Goal: Information Seeking & Learning: Learn about a topic

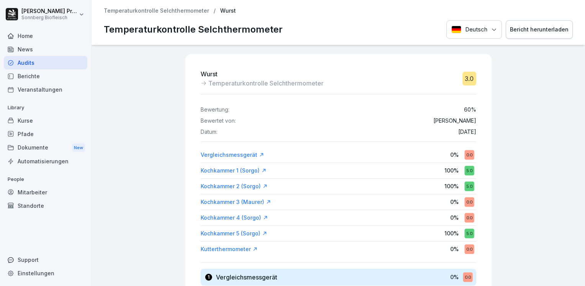
click at [33, 36] on div "Home" at bounding box center [45, 35] width 83 height 13
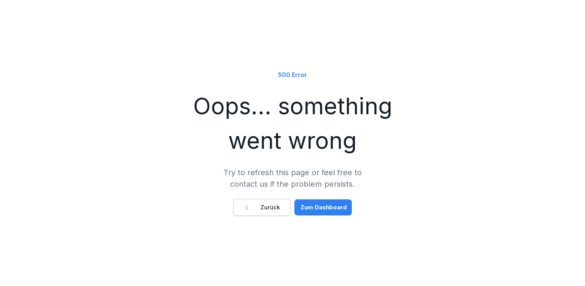
click at [323, 209] on div "Zum Dashboard" at bounding box center [324, 207] width 46 height 8
click at [276, 205] on div "Zurück" at bounding box center [262, 207] width 36 height 8
click at [270, 207] on div "Zurück" at bounding box center [262, 207] width 36 height 8
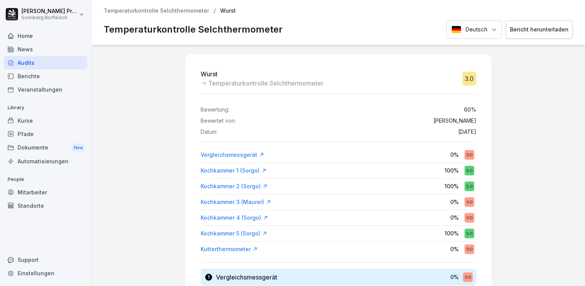
click at [41, 36] on div "Home" at bounding box center [45, 35] width 83 height 13
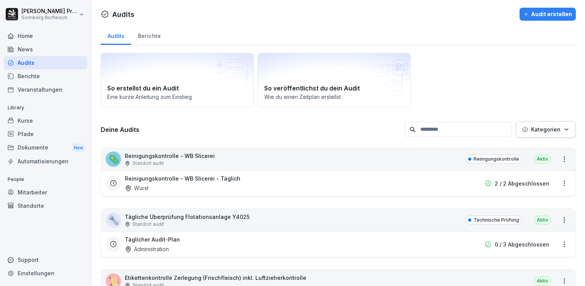
click at [44, 36] on div "Home" at bounding box center [45, 35] width 83 height 13
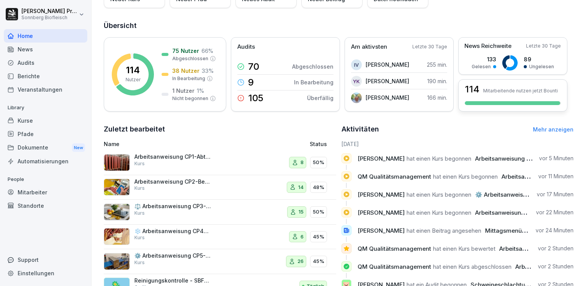
scroll to position [108, 0]
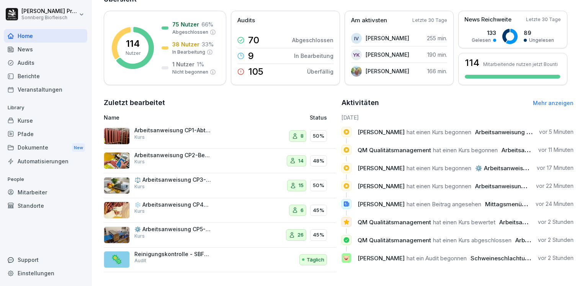
click at [553, 100] on link "Mehr anzeigen" at bounding box center [553, 103] width 41 height 7
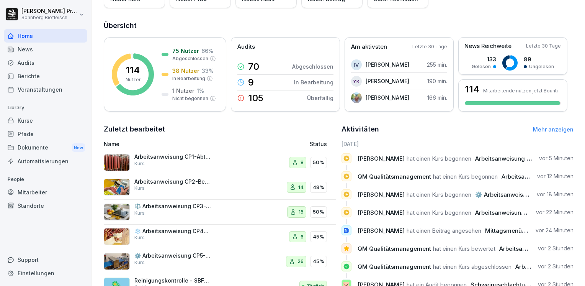
scroll to position [108, 0]
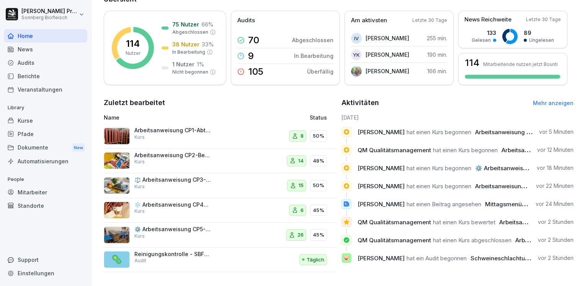
click at [175, 127] on p "Arbeitsanweisung CP1-Abtrocknung" at bounding box center [172, 130] width 77 height 7
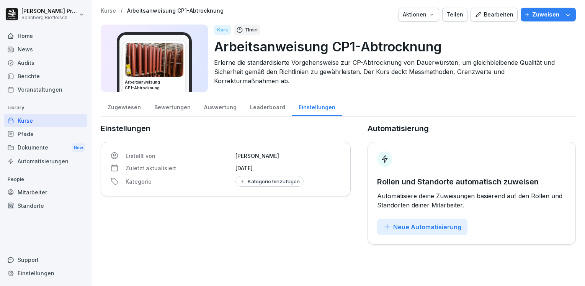
click at [263, 106] on div "Leaderboard" at bounding box center [267, 107] width 49 height 20
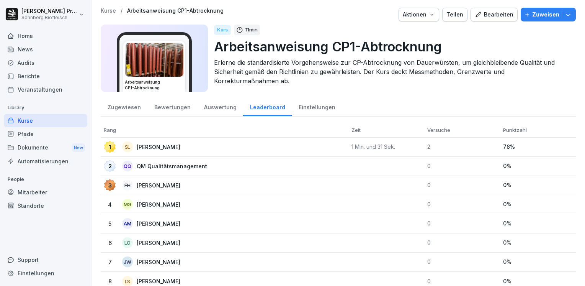
click at [225, 108] on div "Auswertung" at bounding box center [220, 107] width 46 height 20
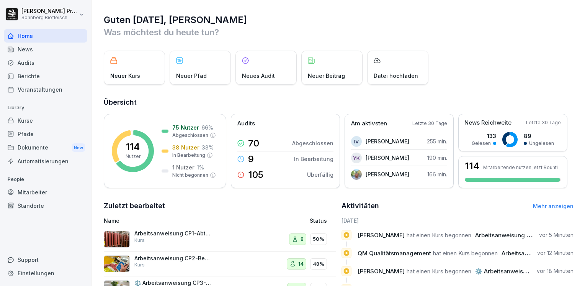
scroll to position [108, 0]
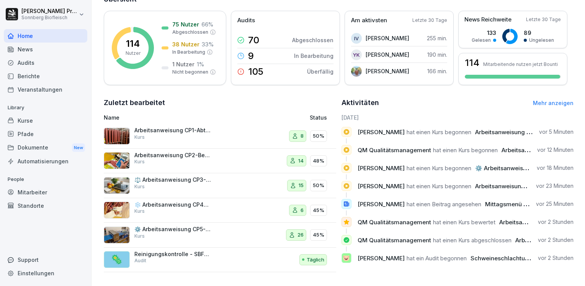
click at [157, 201] on p "❄️ Arbeitsanweisung CP4-Kühlen/Tiefkühlen" at bounding box center [172, 204] width 77 height 7
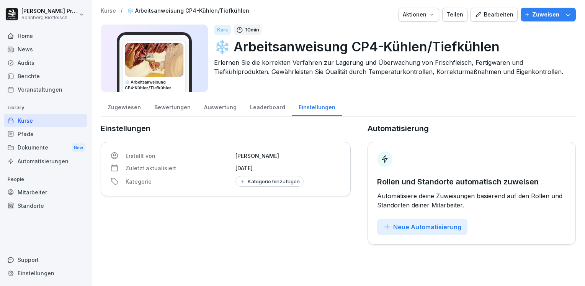
click at [153, 57] on img at bounding box center [154, 60] width 58 height 34
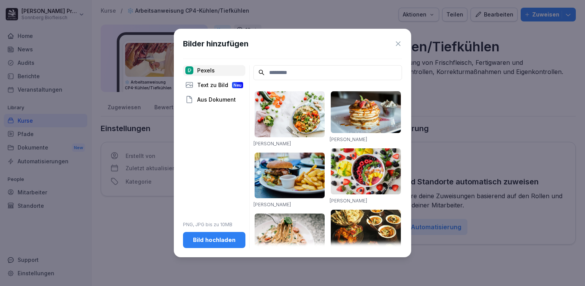
click at [398, 43] on icon at bounding box center [398, 44] width 8 height 8
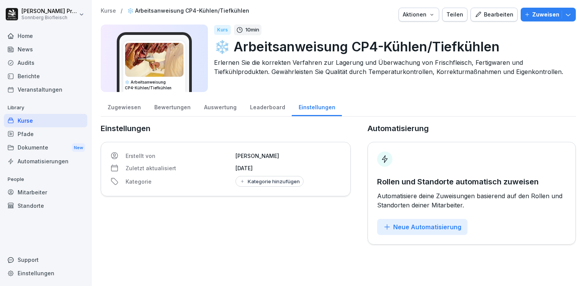
click at [267, 106] on div "Leaderboard" at bounding box center [267, 107] width 49 height 20
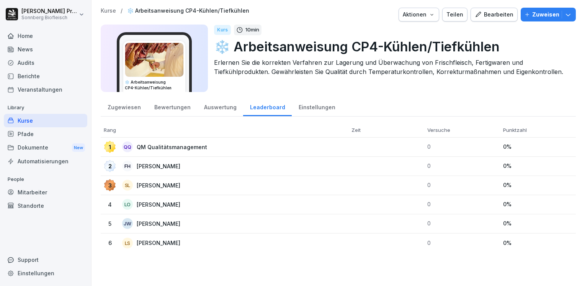
click at [218, 108] on div "Auswertung" at bounding box center [220, 107] width 46 height 20
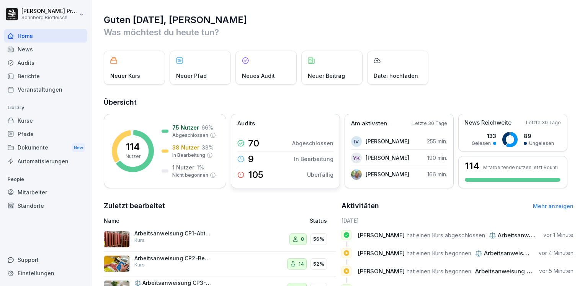
scroll to position [108, 0]
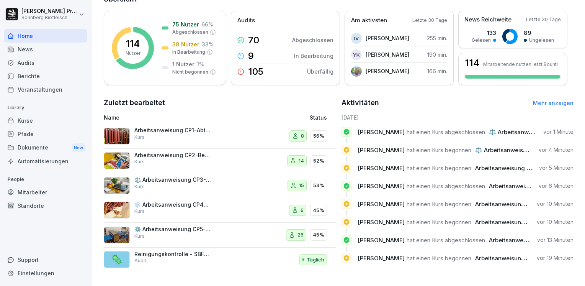
click at [553, 100] on link "Mehr anzeigen" at bounding box center [553, 103] width 41 height 7
